Goal: Find specific page/section: Find specific page/section

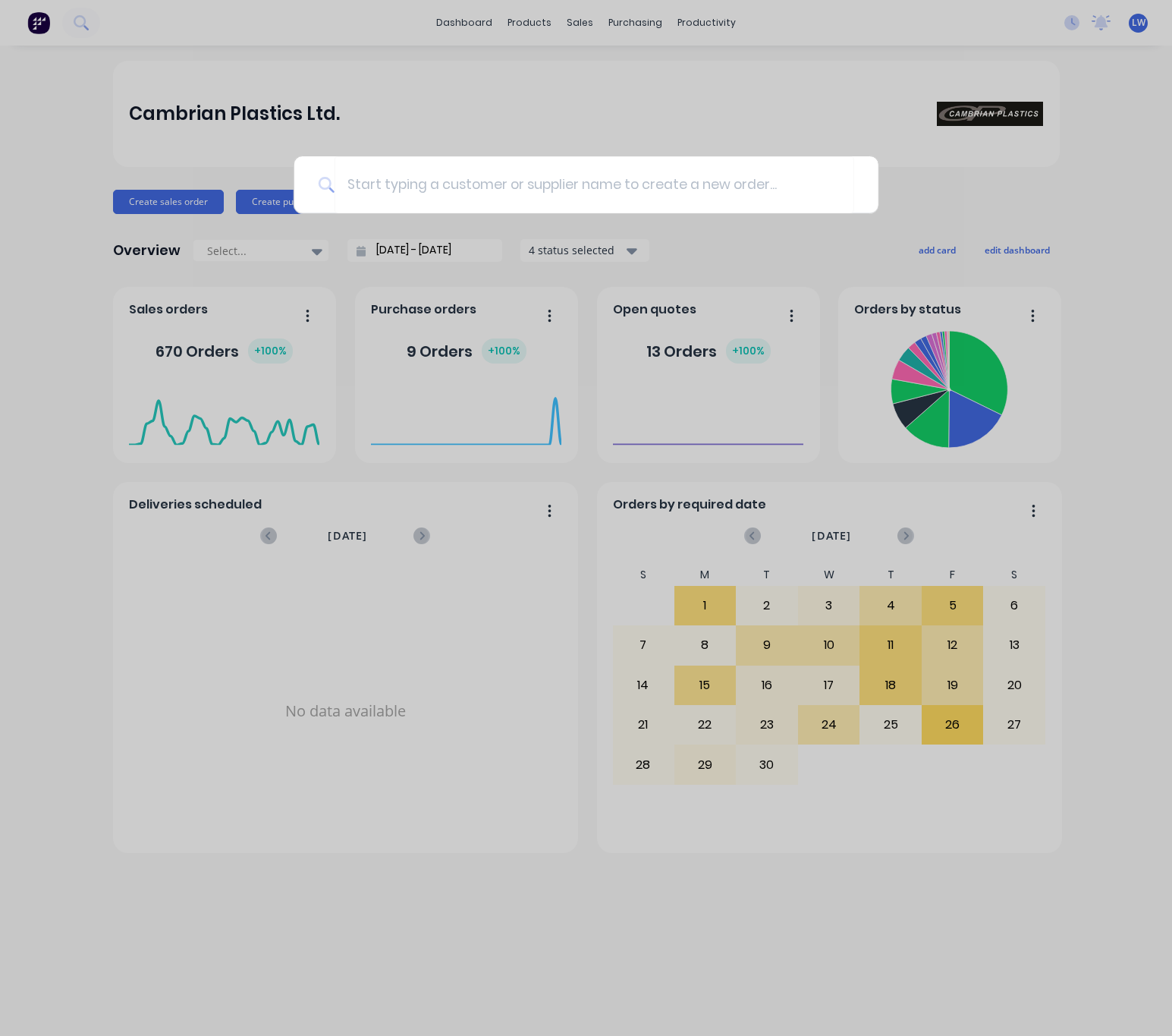
click at [501, 196] on input at bounding box center [595, 185] width 520 height 57
type input "T"
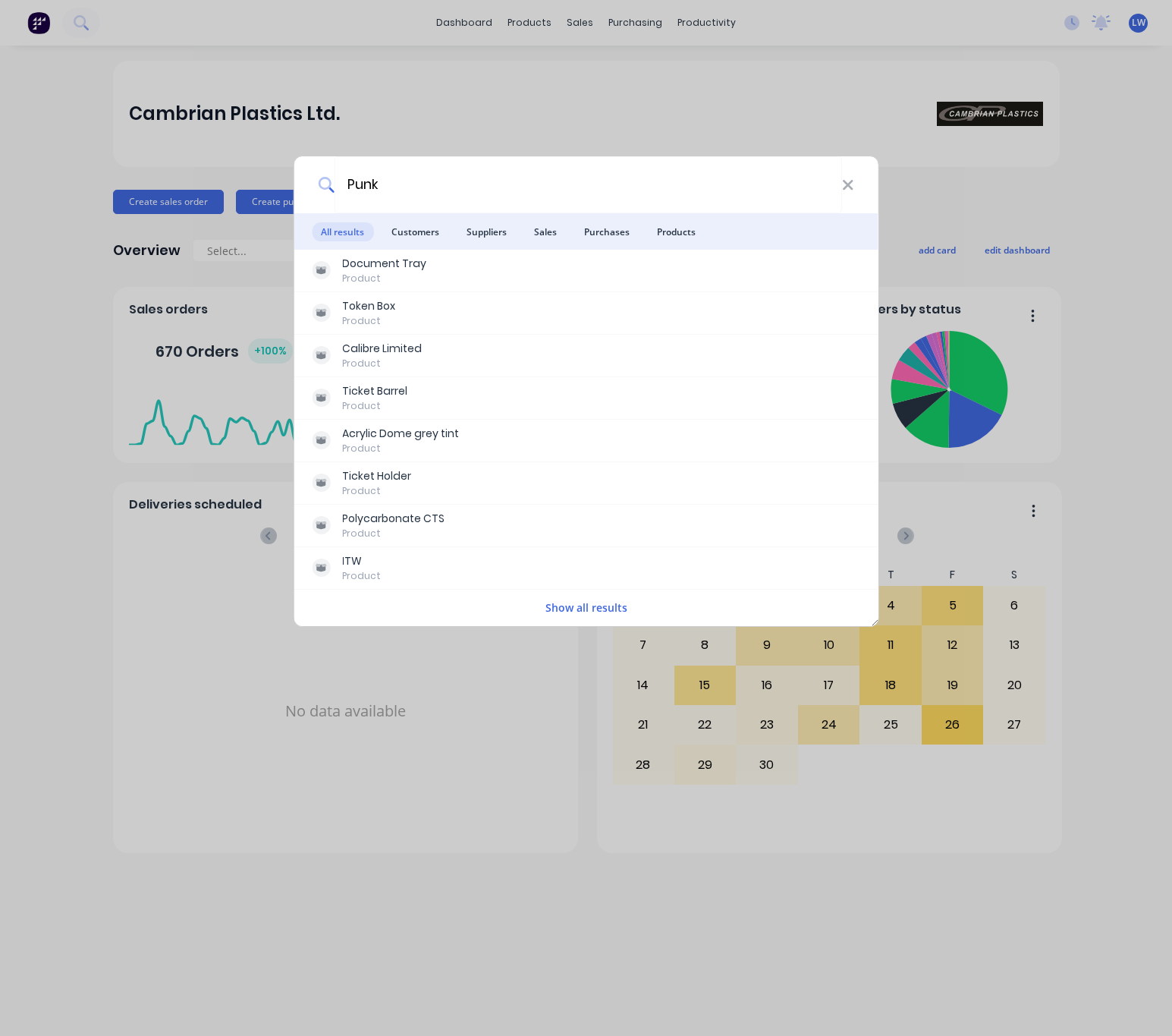
type input "Punky"
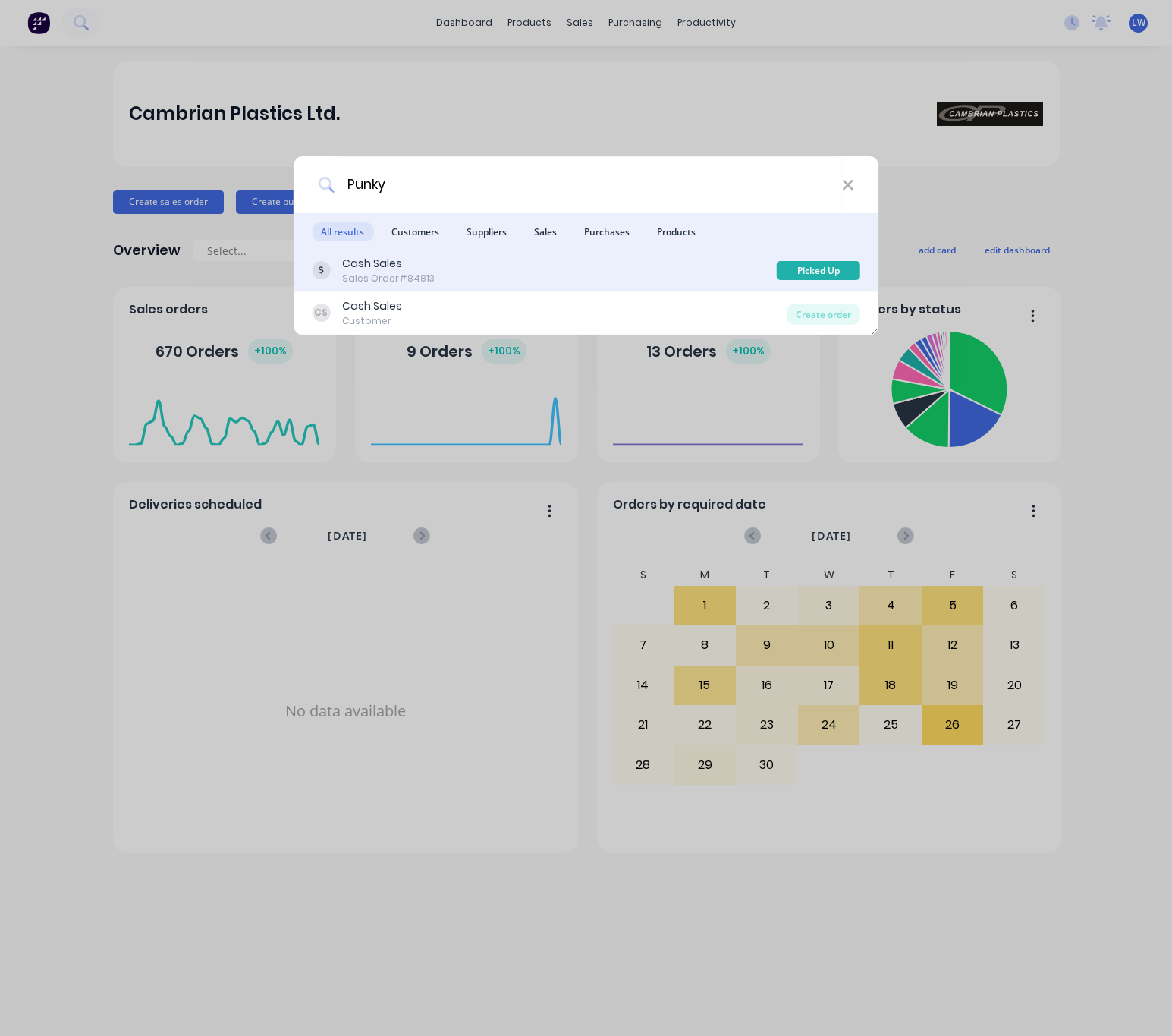
click at [563, 267] on div "Cash Sales Sales Order #84813" at bounding box center [544, 271] width 465 height 29
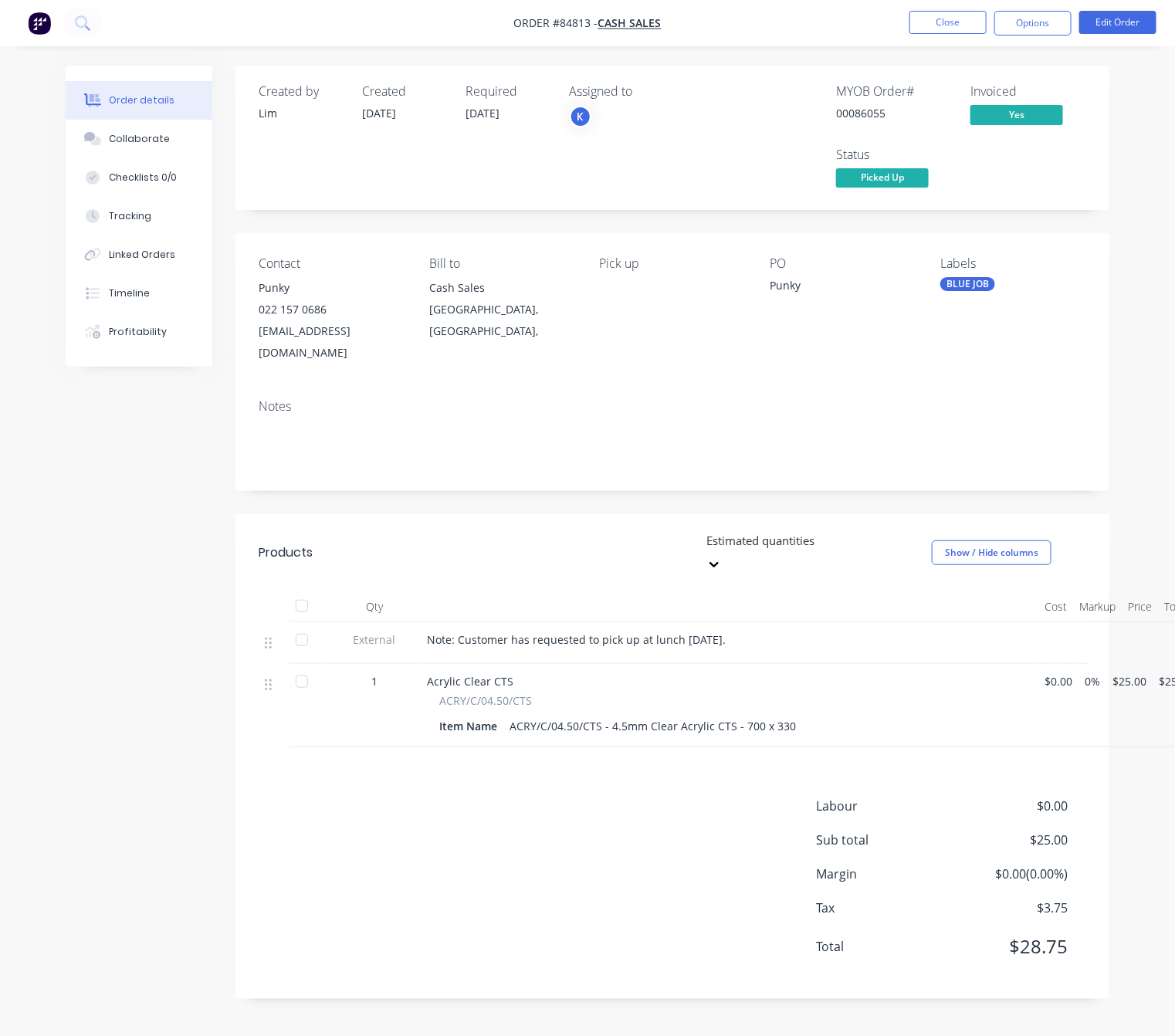
scroll to position [17, 0]
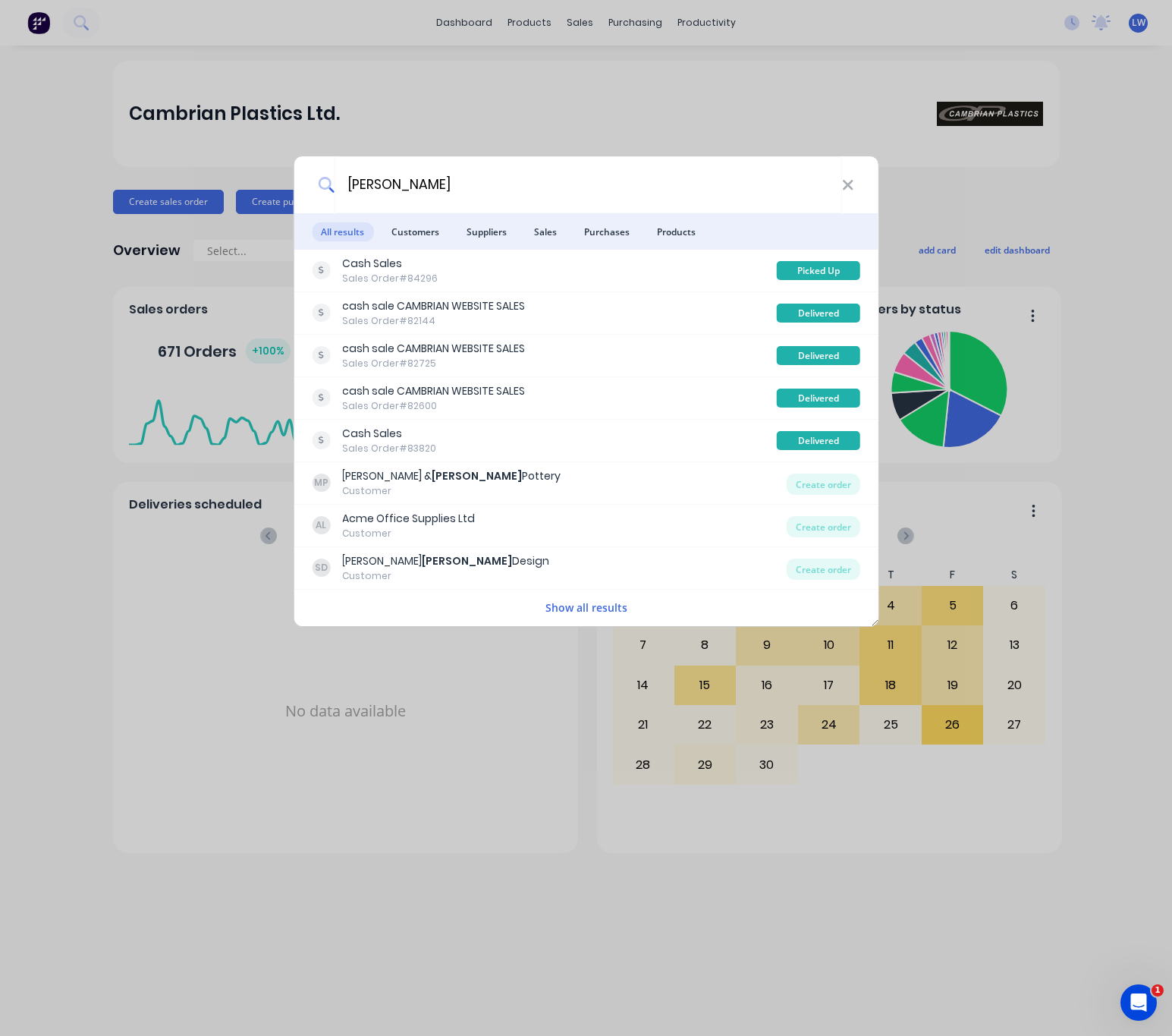
type input "[PERSON_NAME]"
drag, startPoint x: 850, startPoint y: 189, endPoint x: 171, endPoint y: 141, distance: 680.7
click at [850, 189] on icon at bounding box center [848, 186] width 12 height 17
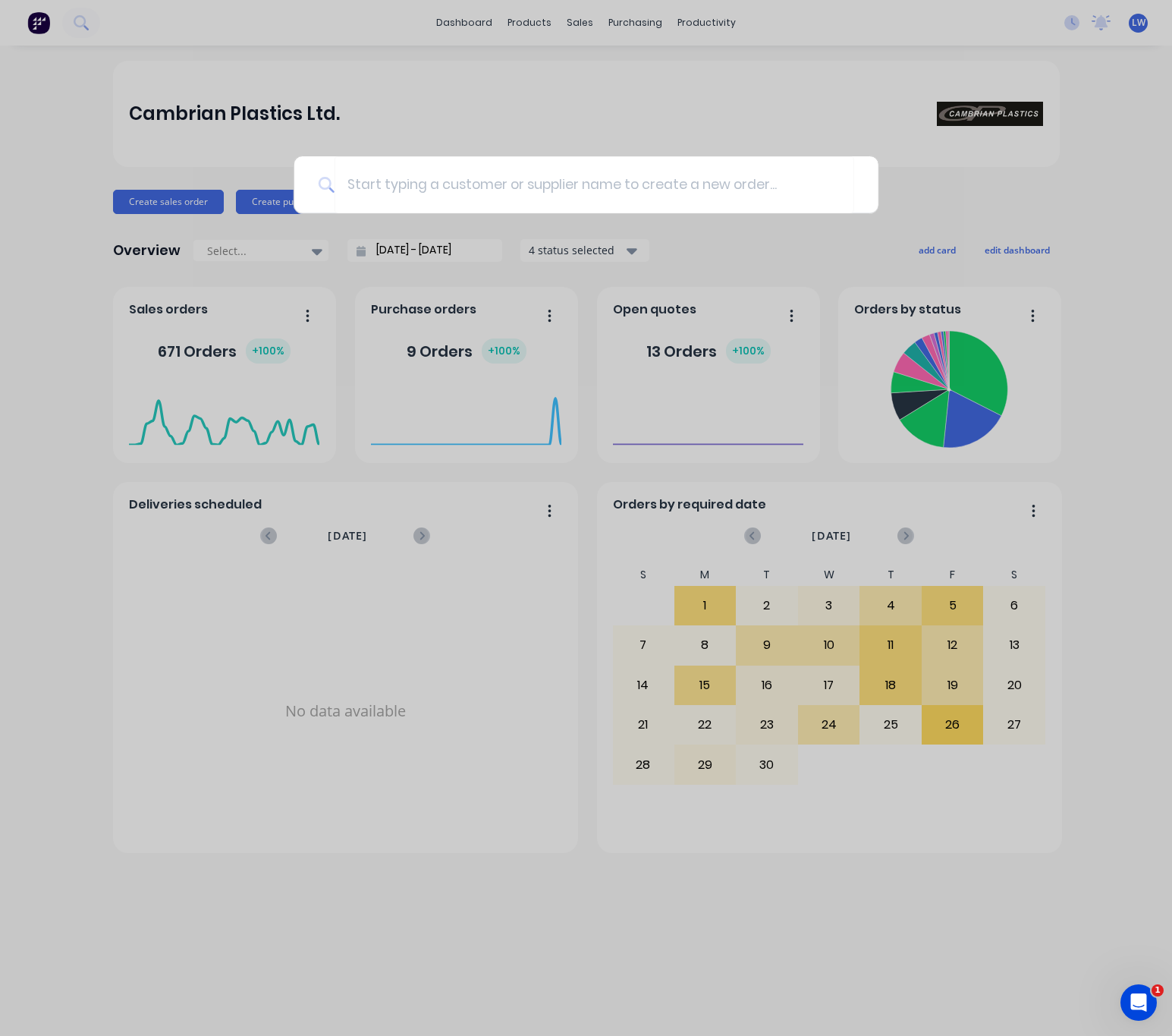
click at [613, 118] on div at bounding box center [586, 518] width 1172 height 1036
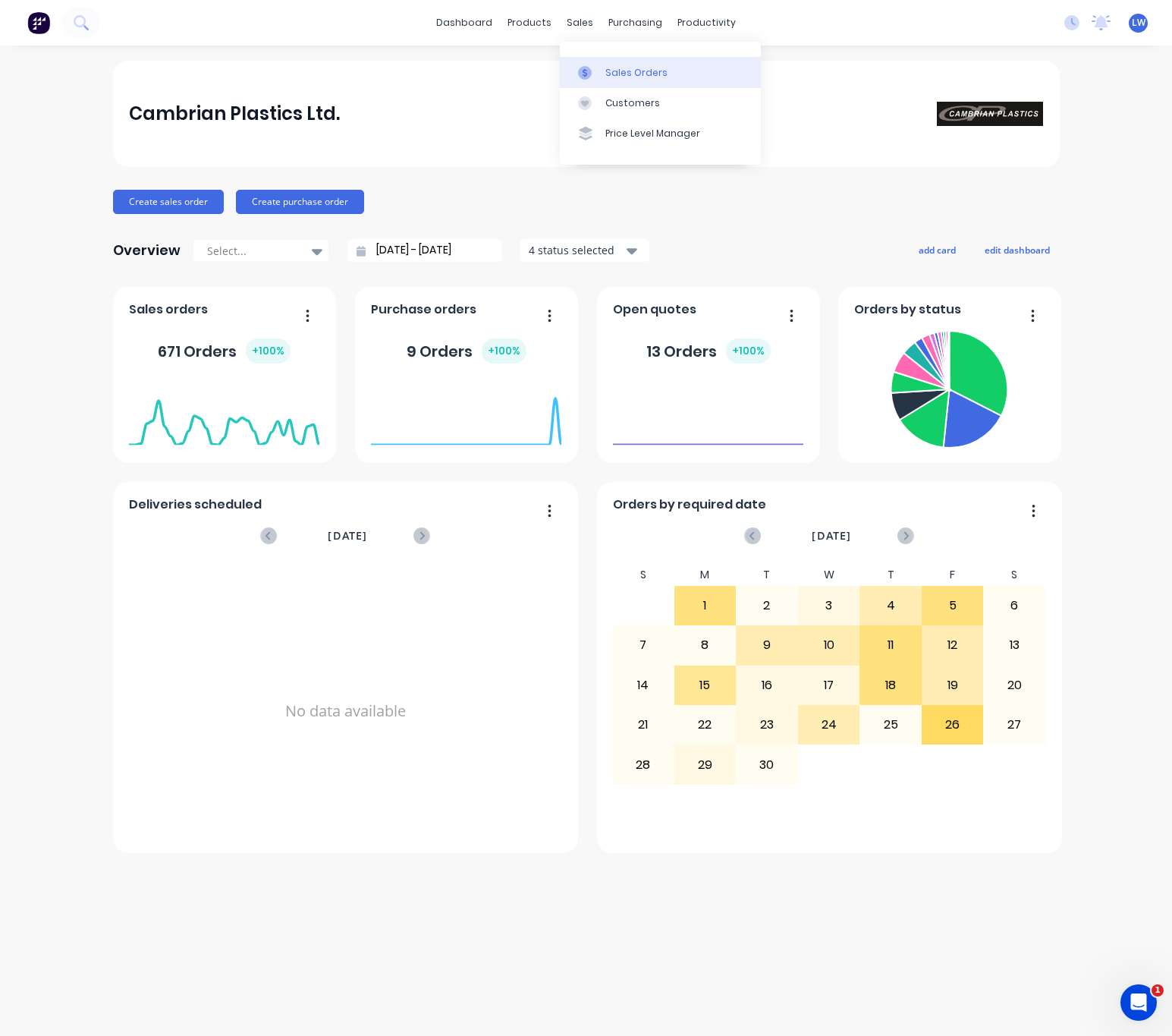
drag, startPoint x: 586, startPoint y: 19, endPoint x: 608, endPoint y: 60, distance: 46.5
click at [585, 19] on div "sales" at bounding box center [580, 22] width 42 height 22
click at [620, 75] on div "Sales Orders" at bounding box center [636, 73] width 62 height 14
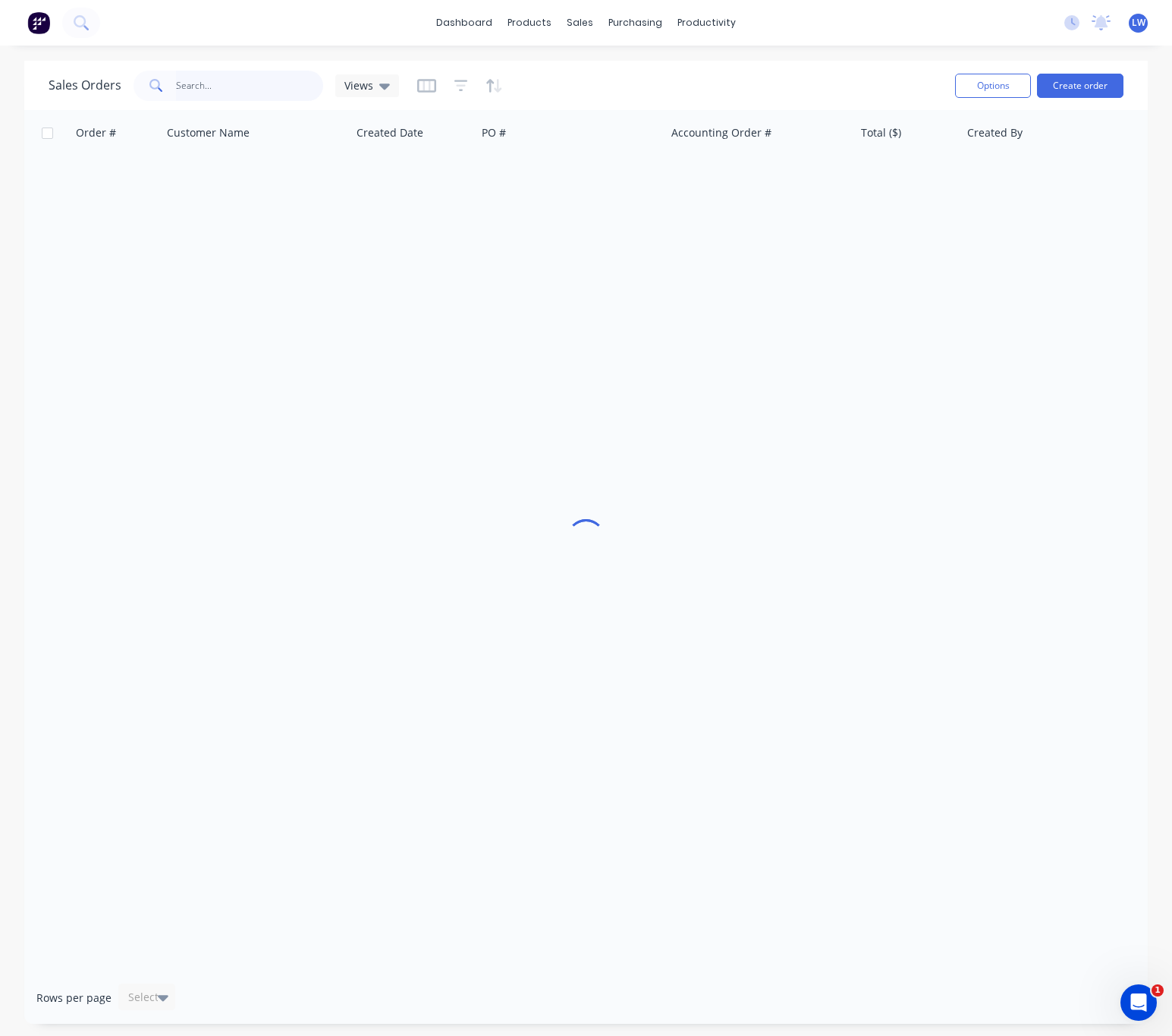
click at [237, 87] on input "text" at bounding box center [250, 85] width 148 height 30
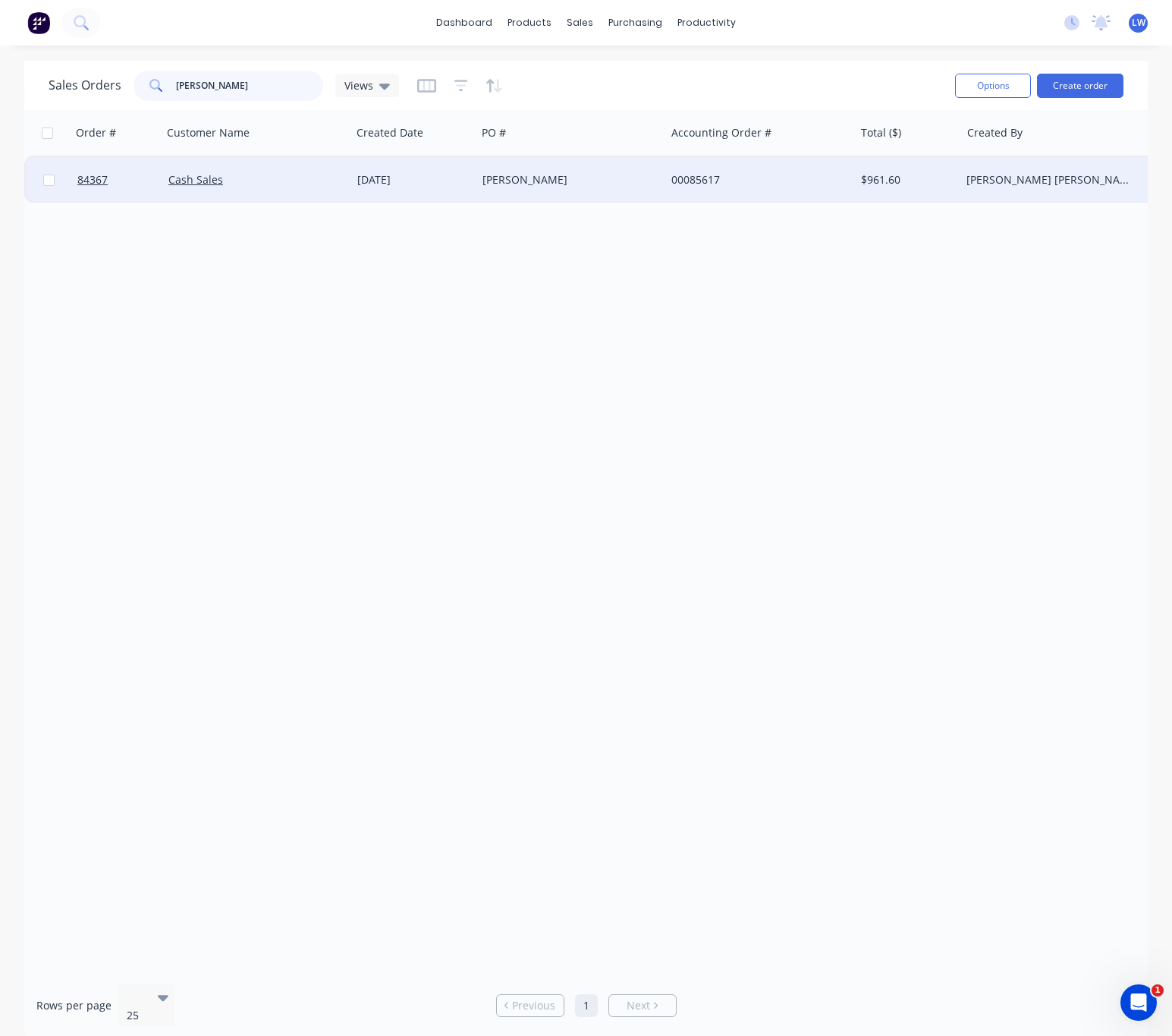
type input "[PERSON_NAME]"
click at [514, 191] on div "[PERSON_NAME]" at bounding box center [571, 179] width 189 height 46
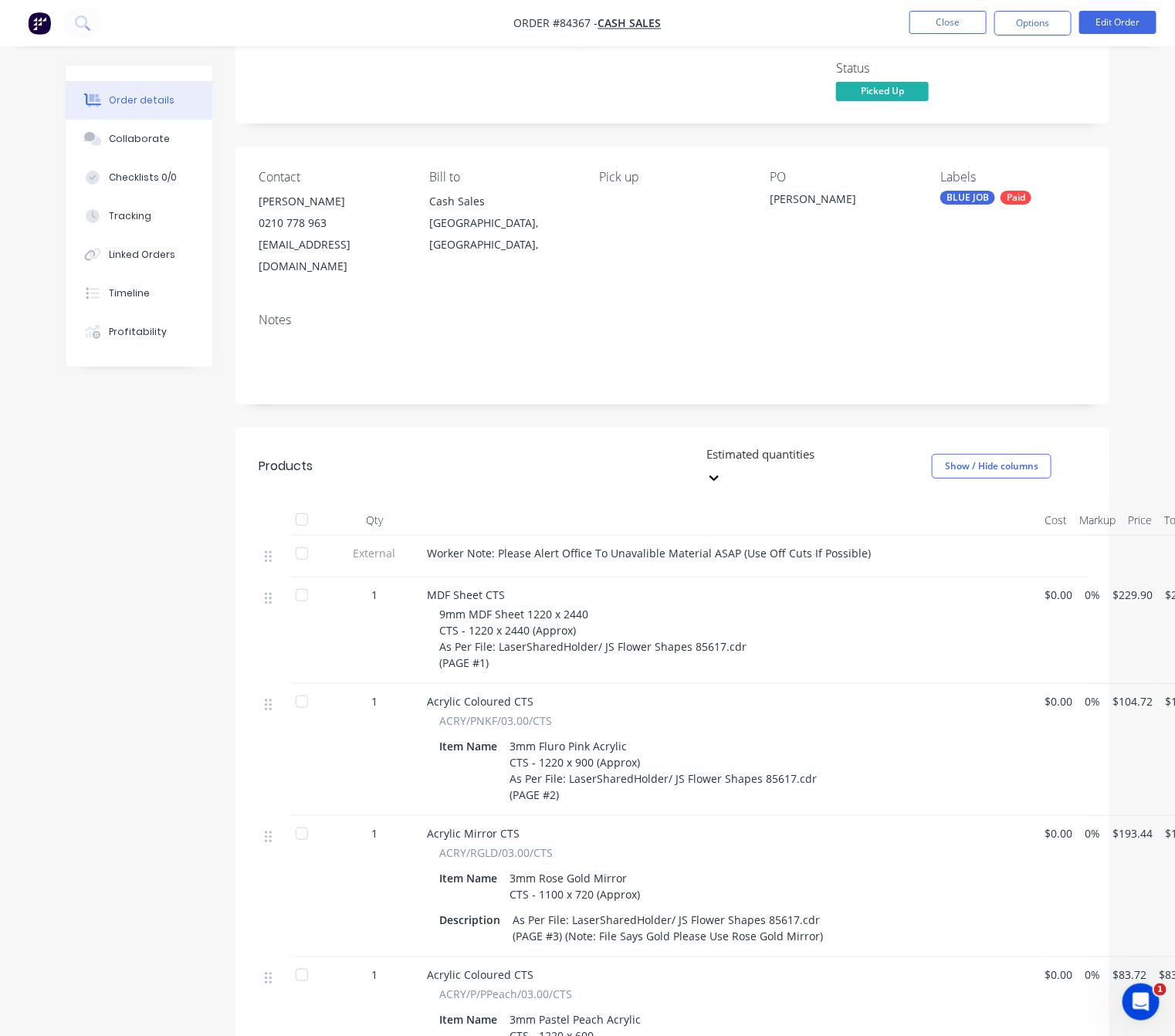
scroll to position [231, 0]
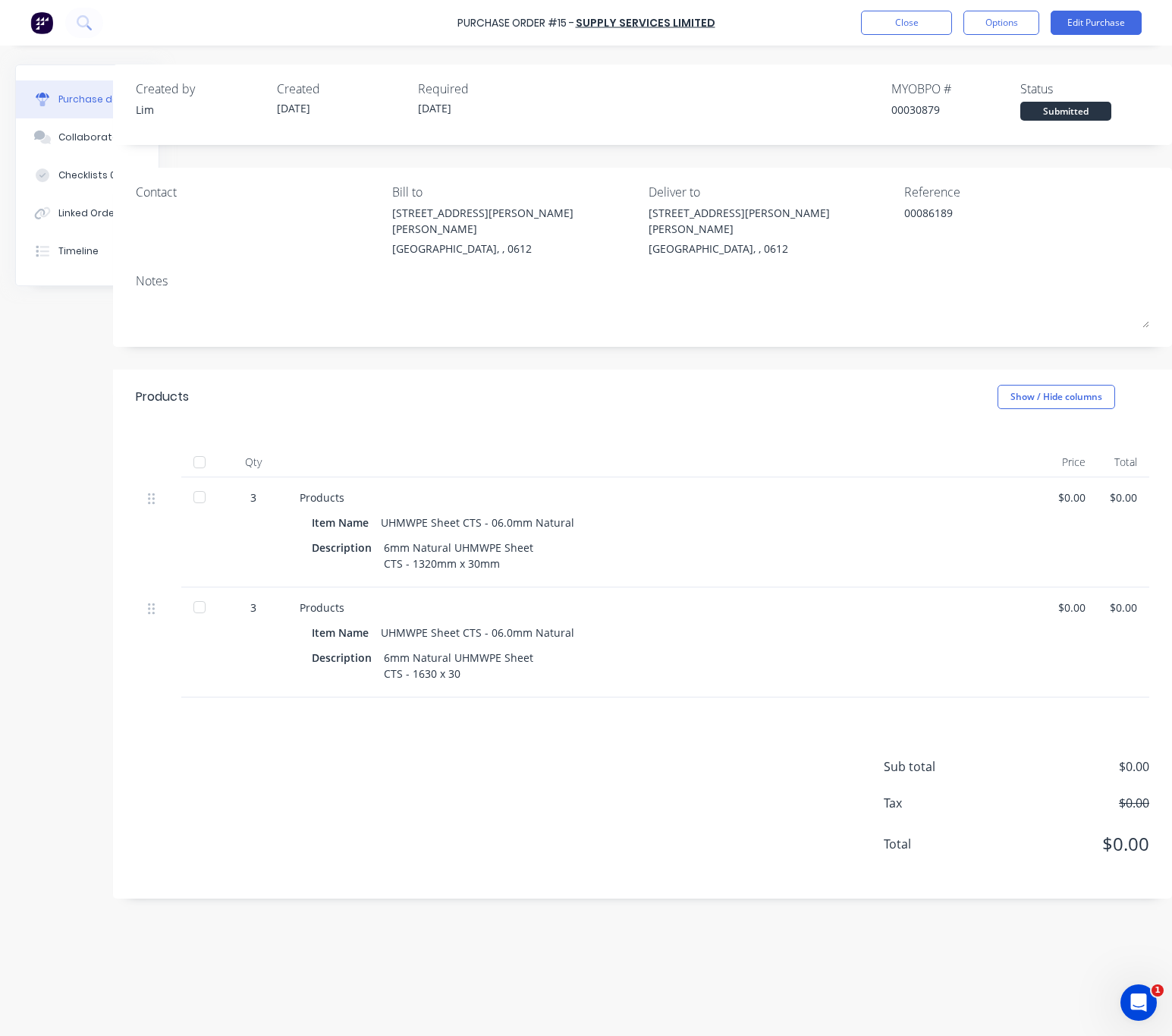
scroll to position [0, 85]
click at [922, 15] on button "Close" at bounding box center [907, 22] width 91 height 24
